Goal: Task Accomplishment & Management: Use online tool/utility

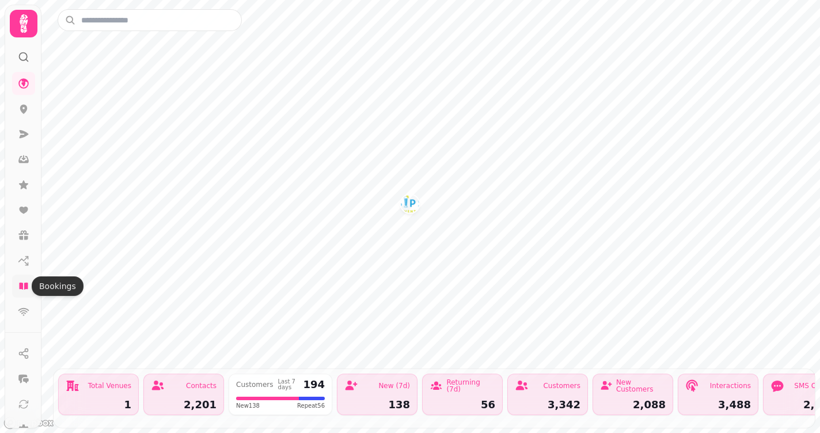
click at [20, 285] on icon at bounding box center [23, 286] width 9 height 7
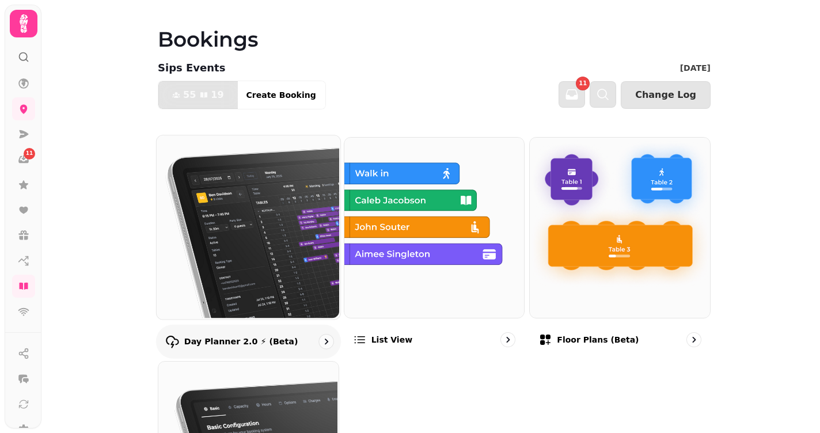
click at [245, 247] on img at bounding box center [248, 226] width 184 height 184
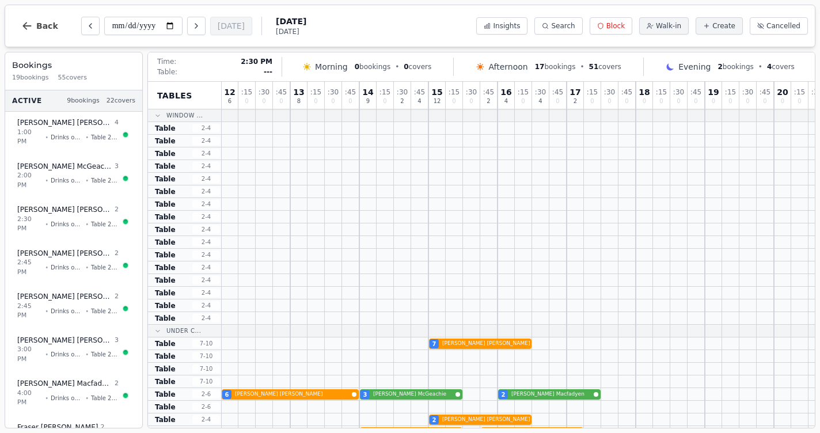
scroll to position [0, 1]
click at [192, 22] on icon "Next day" at bounding box center [196, 25] width 9 height 9
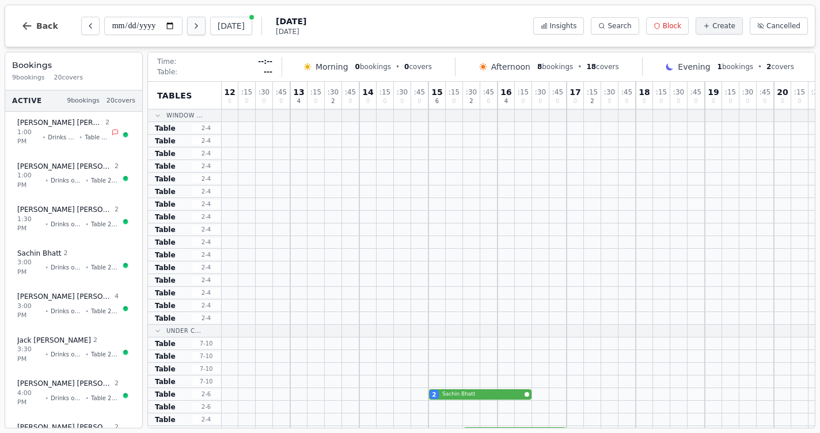
click at [192, 22] on icon "Next day" at bounding box center [196, 25] width 9 height 9
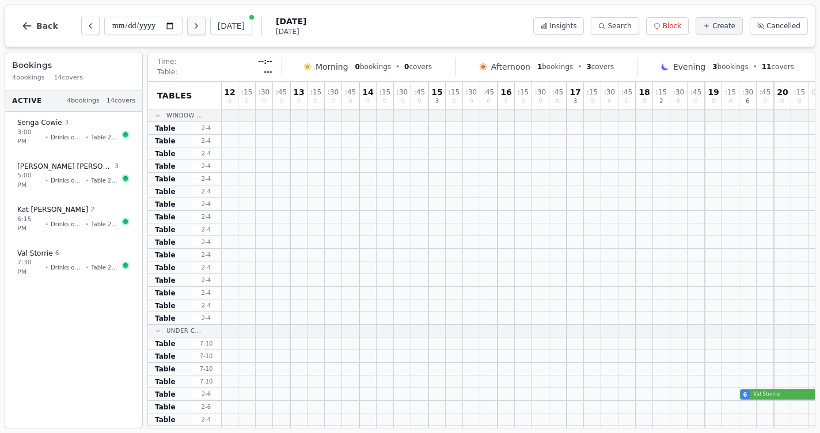
click at [192, 22] on icon "Next day" at bounding box center [196, 25] width 9 height 9
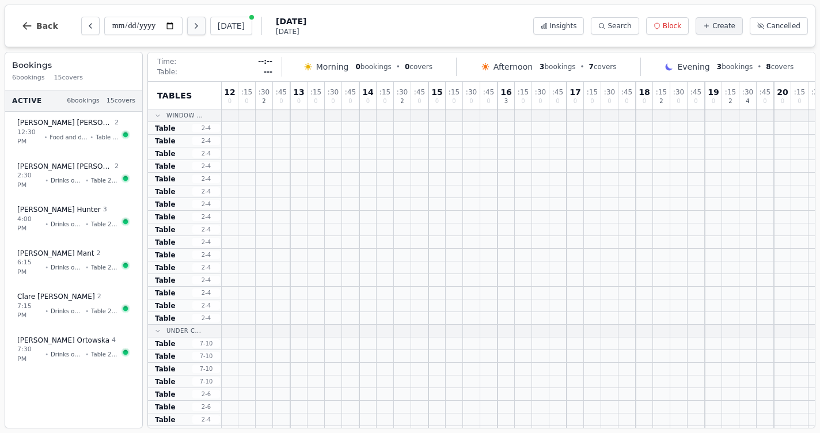
click at [192, 28] on icon "Next day" at bounding box center [196, 25] width 9 height 9
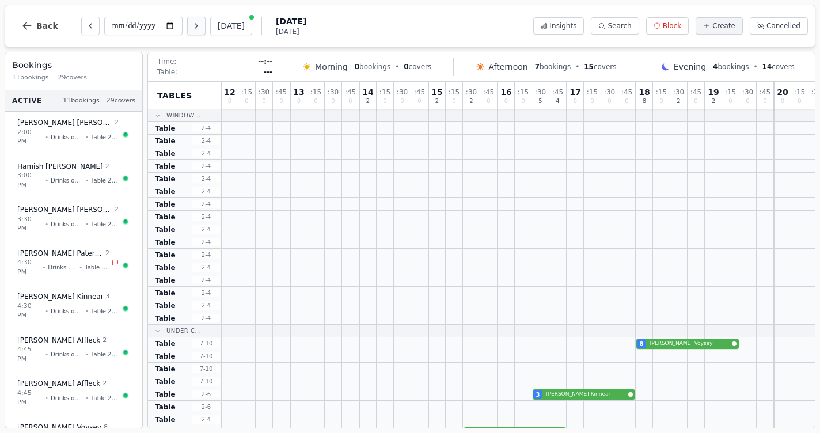
click at [192, 28] on icon "Next day" at bounding box center [196, 25] width 9 height 9
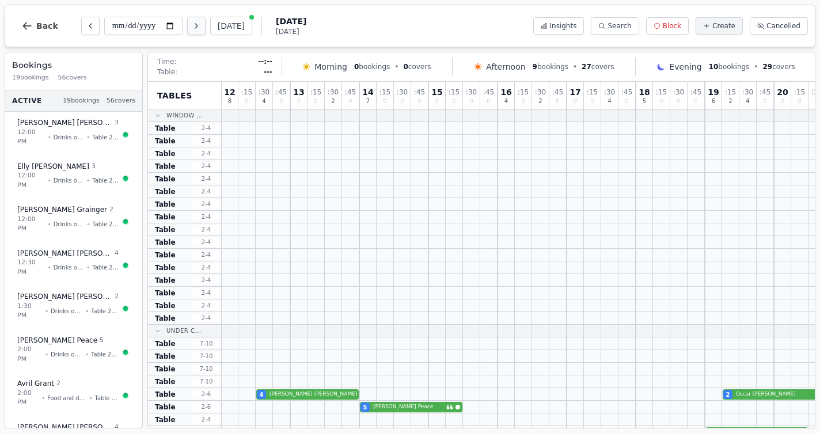
click at [192, 28] on icon "Next day" at bounding box center [196, 25] width 9 height 9
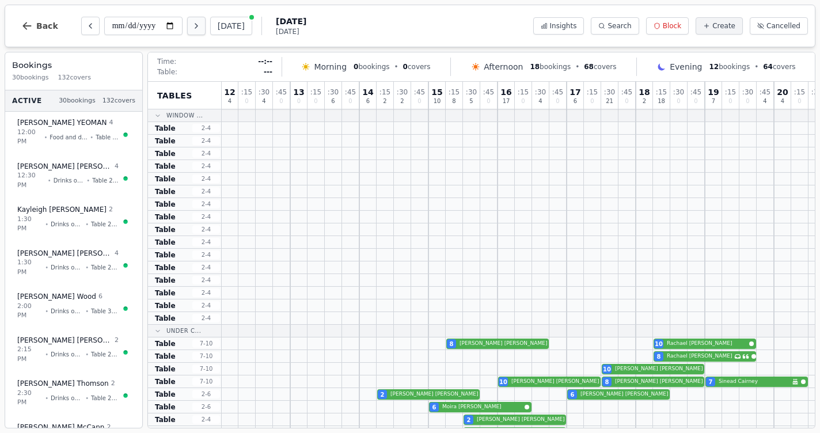
click at [192, 28] on icon "Next day" at bounding box center [196, 25] width 9 height 9
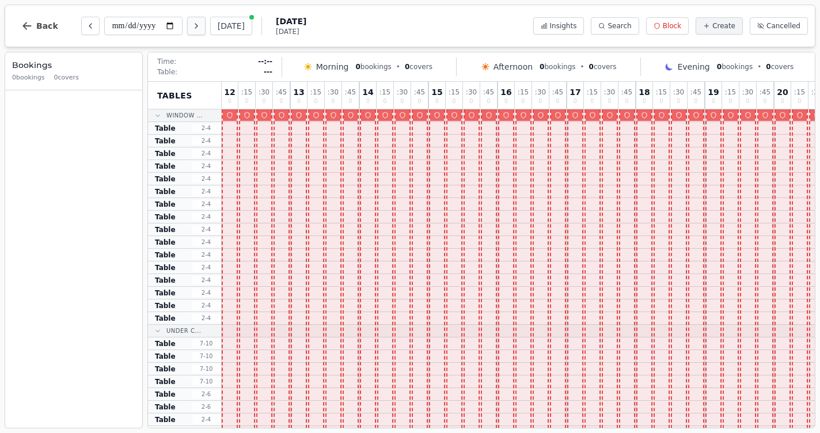
click at [192, 28] on icon "Next day" at bounding box center [196, 25] width 9 height 9
type input "**********"
